Goal: Task Accomplishment & Management: Manage account settings

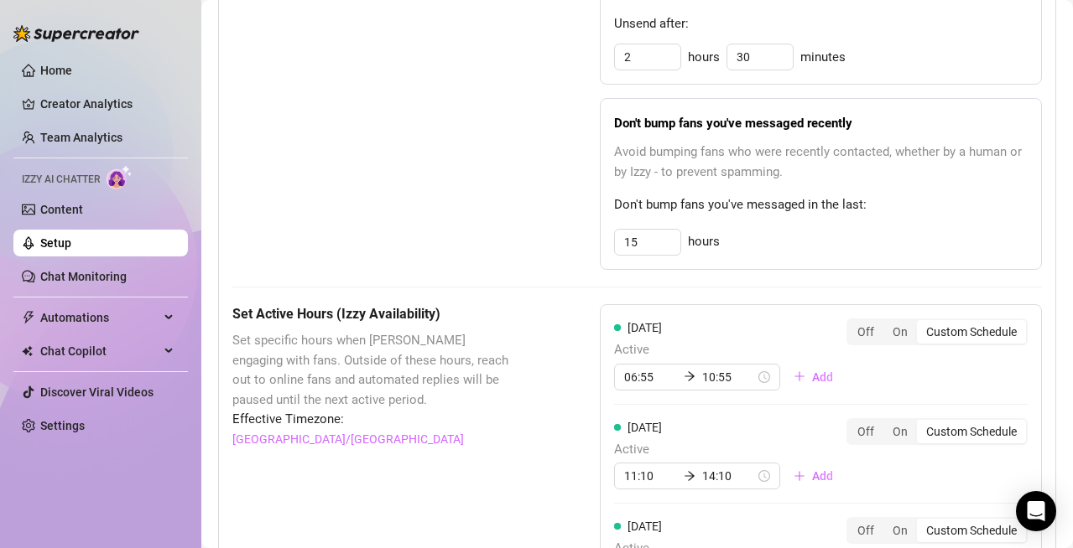
scroll to position [1059, 0]
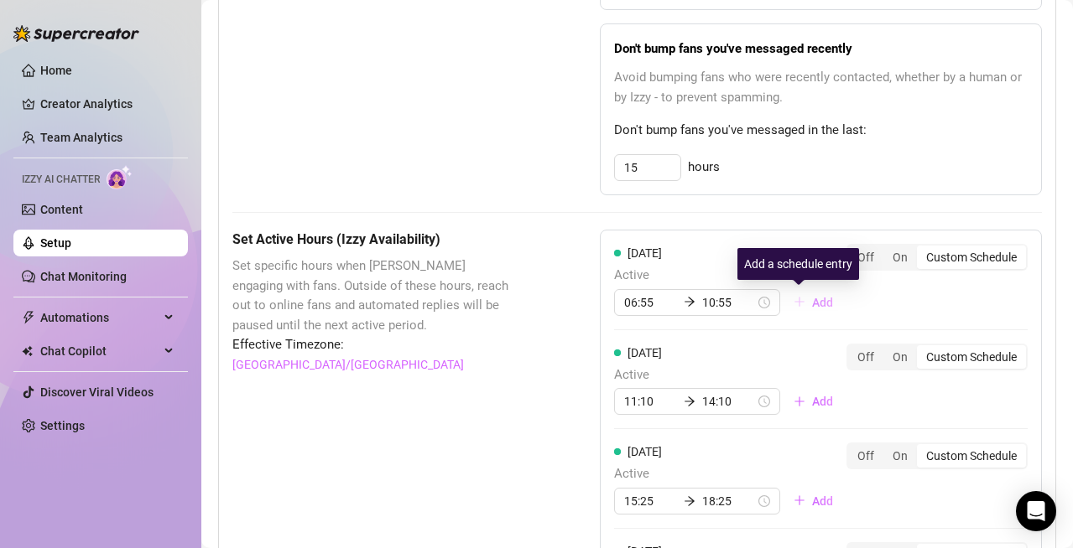
click at [812, 299] on span "Add" at bounding box center [822, 302] width 21 height 13
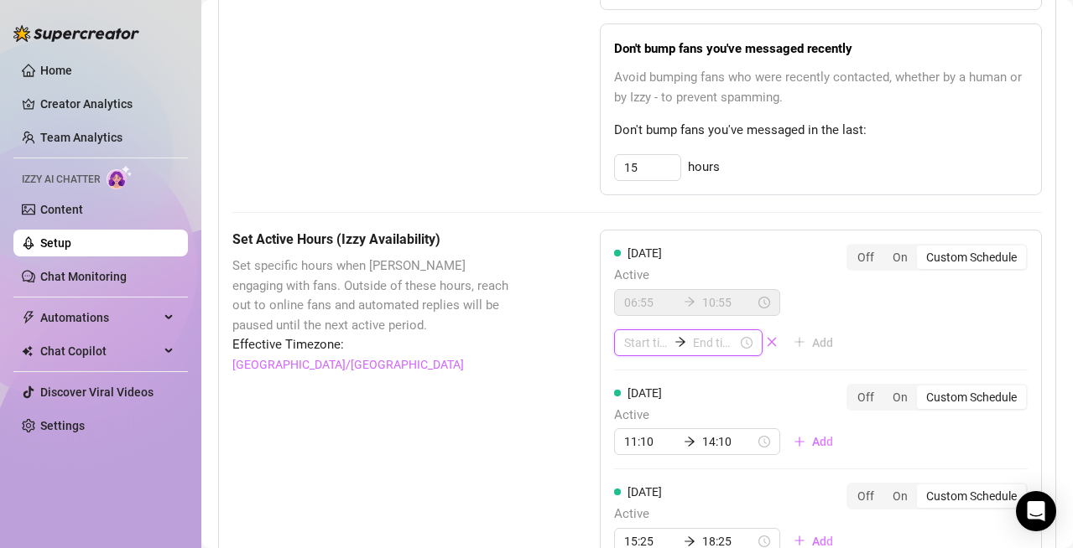
click at [631, 352] on input at bounding box center [646, 343] width 44 height 18
type input "12:00"
click at [633, 248] on div "16" at bounding box center [632, 251] width 40 height 23
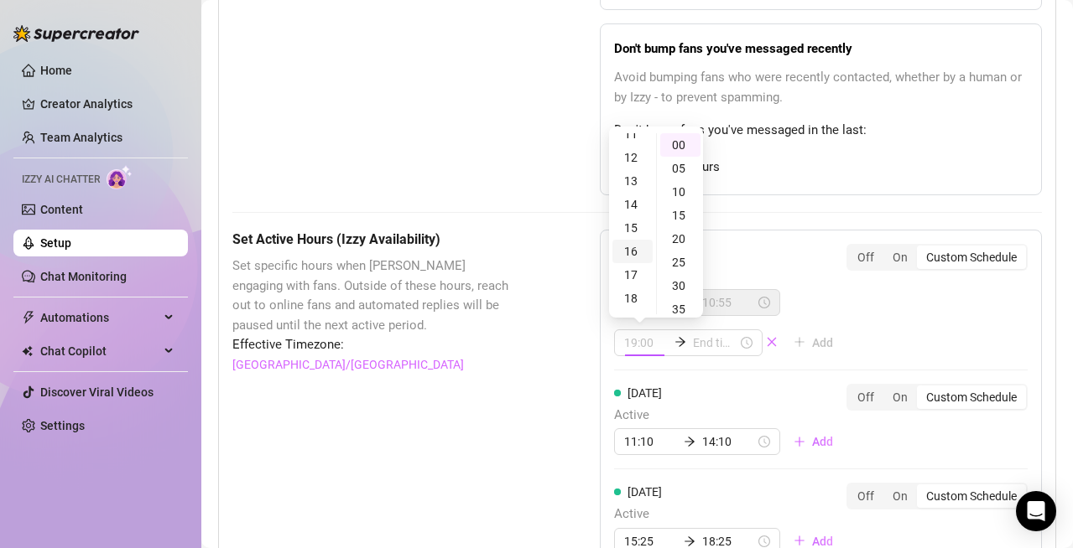
scroll to position [374, 0]
click at [679, 185] on div "10" at bounding box center [680, 191] width 40 height 23
type input "16:10"
click at [695, 343] on input at bounding box center [715, 343] width 44 height 18
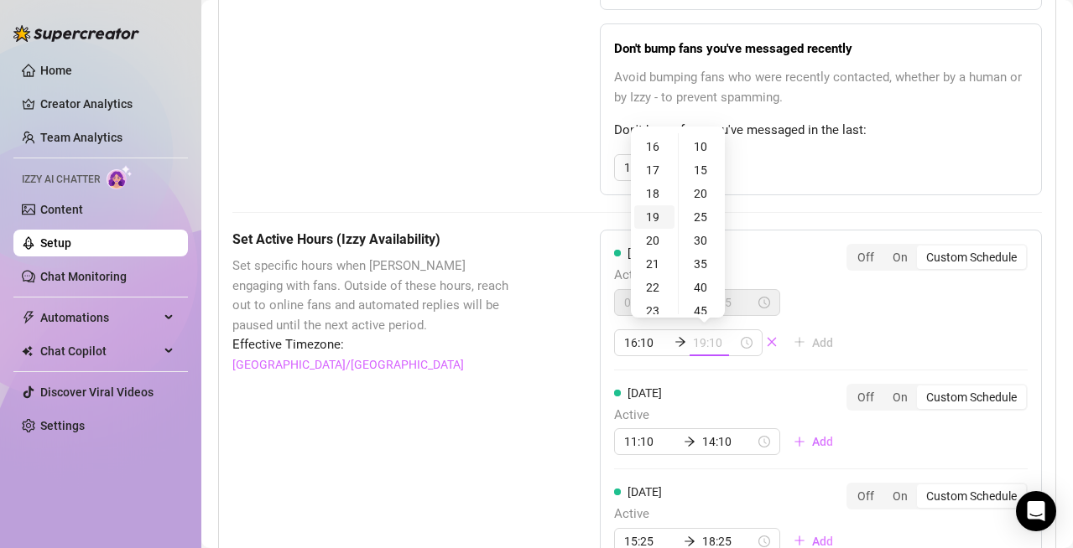
click at [654, 218] on div "19" at bounding box center [654, 216] width 40 height 23
click at [653, 174] on div "20" at bounding box center [654, 169] width 40 height 23
click at [704, 244] on div "30" at bounding box center [702, 240] width 40 height 23
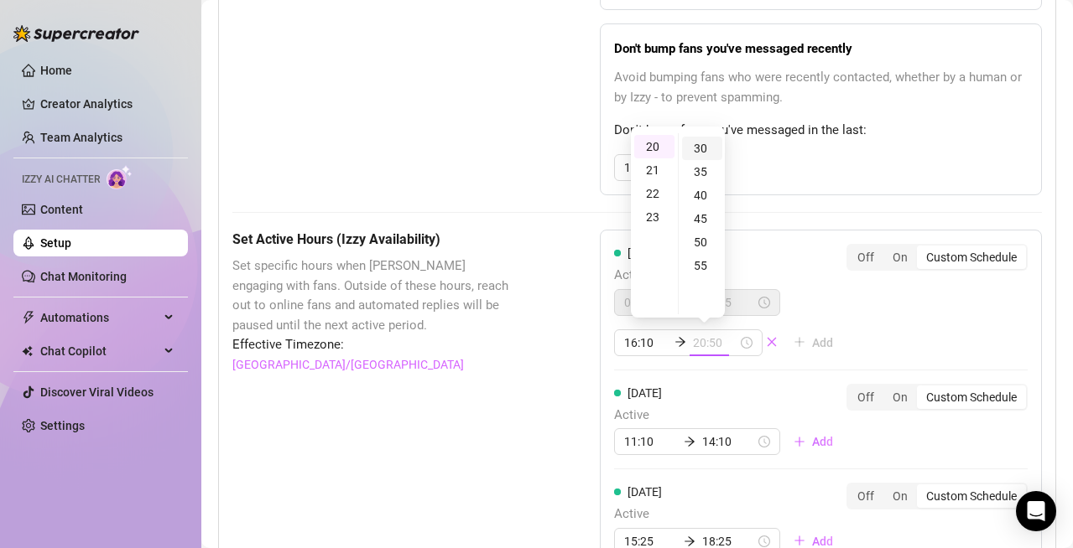
scroll to position [139, 0]
type input "20:30"
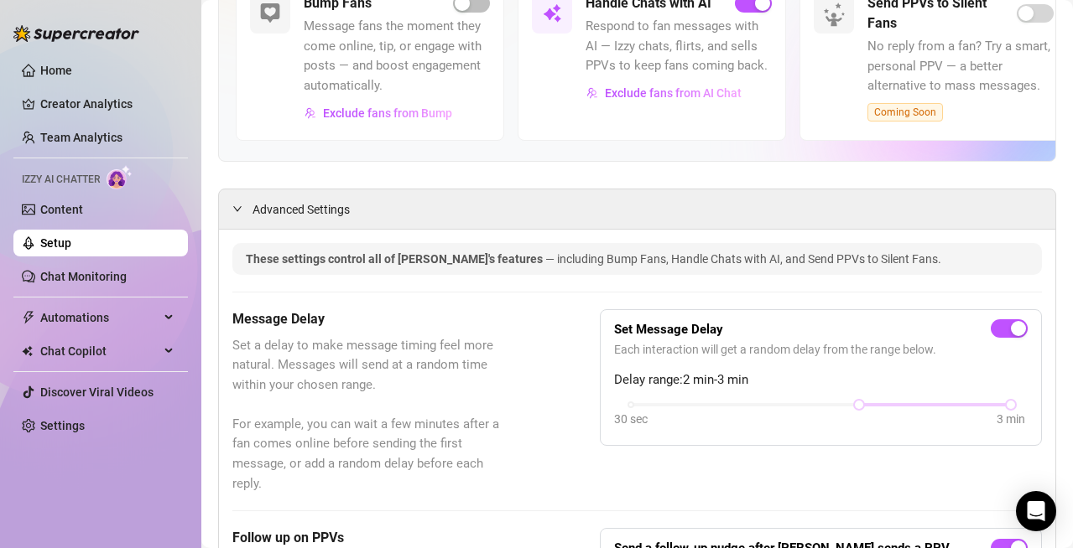
scroll to position [0, 0]
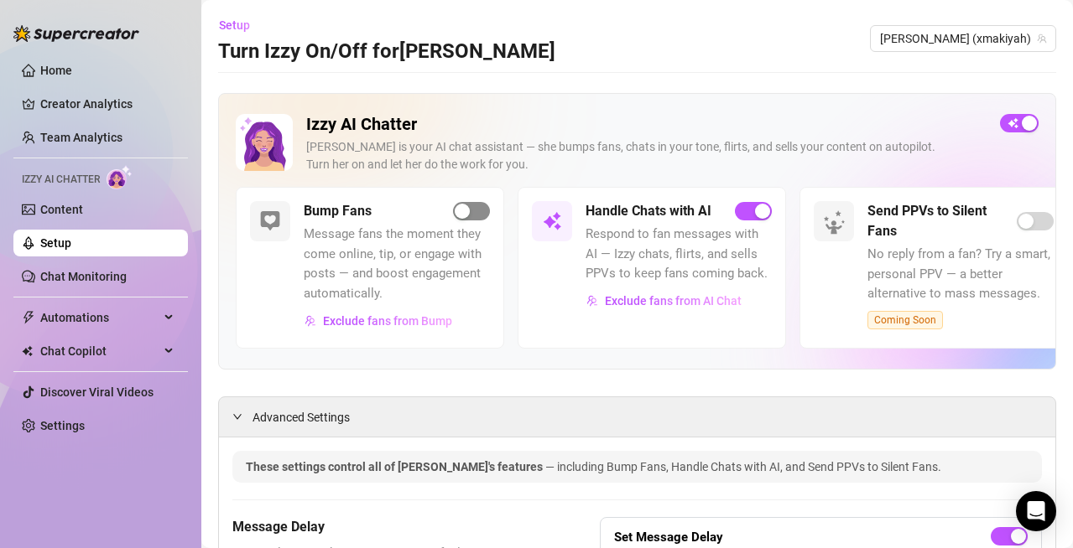
click at [465, 203] on span "button" at bounding box center [471, 211] width 37 height 18
click at [469, 213] on span "button" at bounding box center [471, 211] width 37 height 18
